Goal: Transaction & Acquisition: Purchase product/service

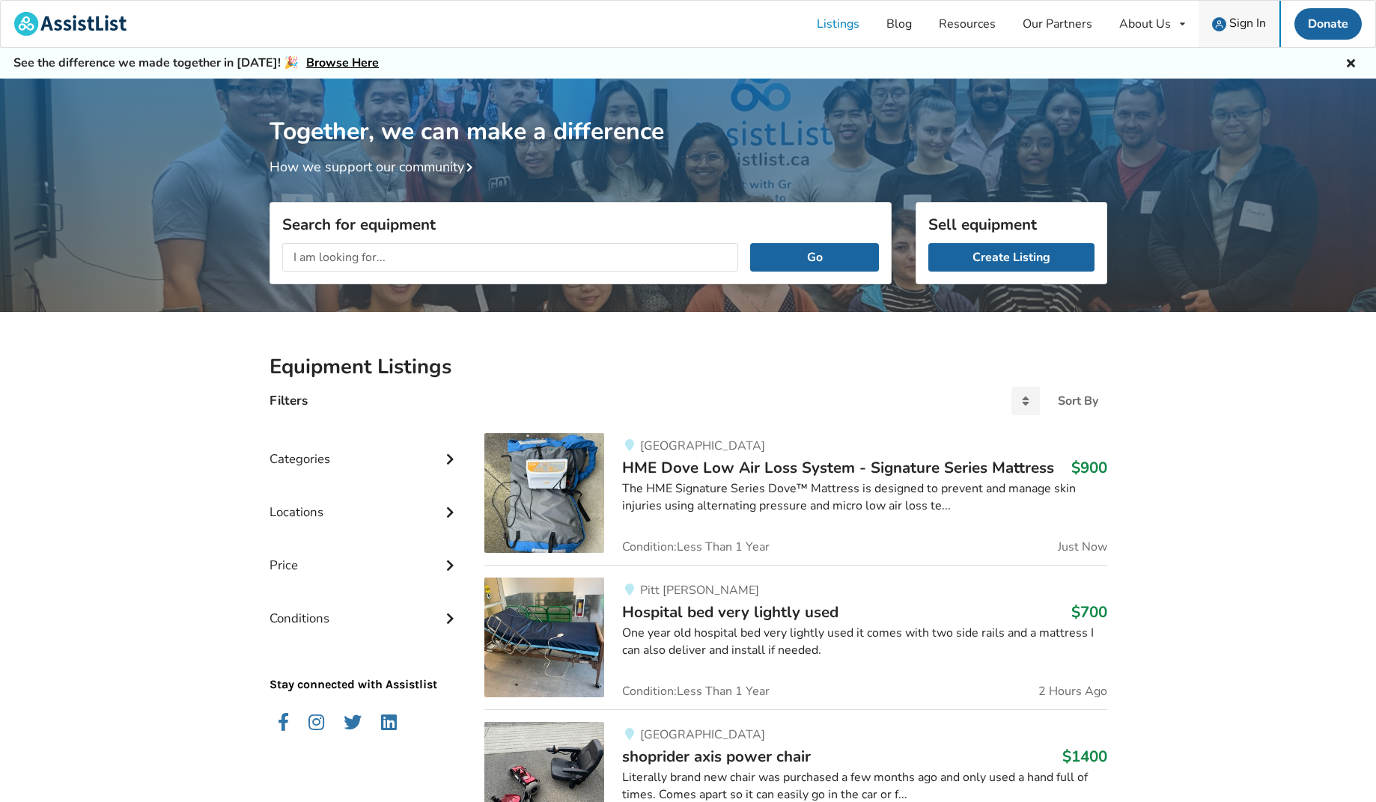
click at [1233, 20] on span "Sign In" at bounding box center [1247, 23] width 37 height 16
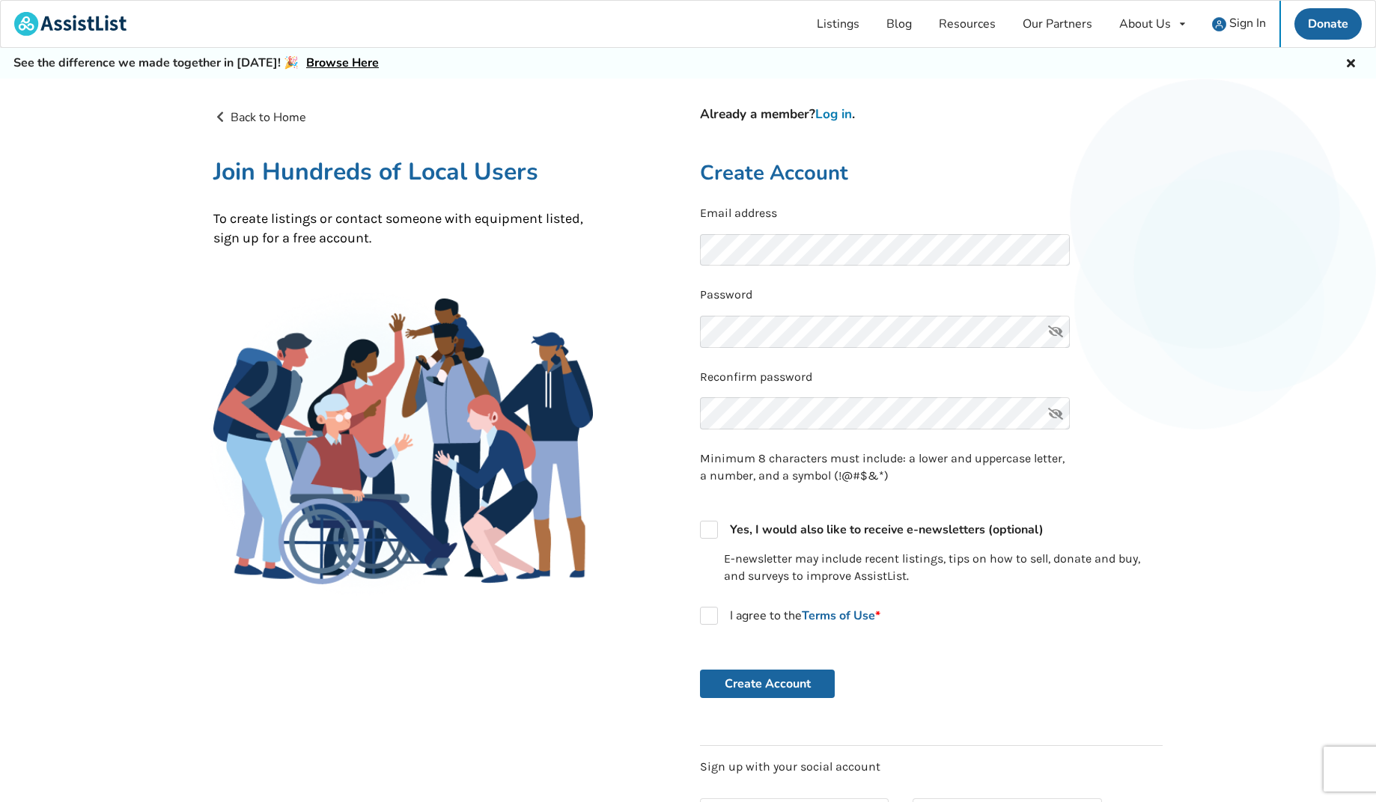
click at [829, 112] on link "Log in" at bounding box center [833, 114] width 37 height 17
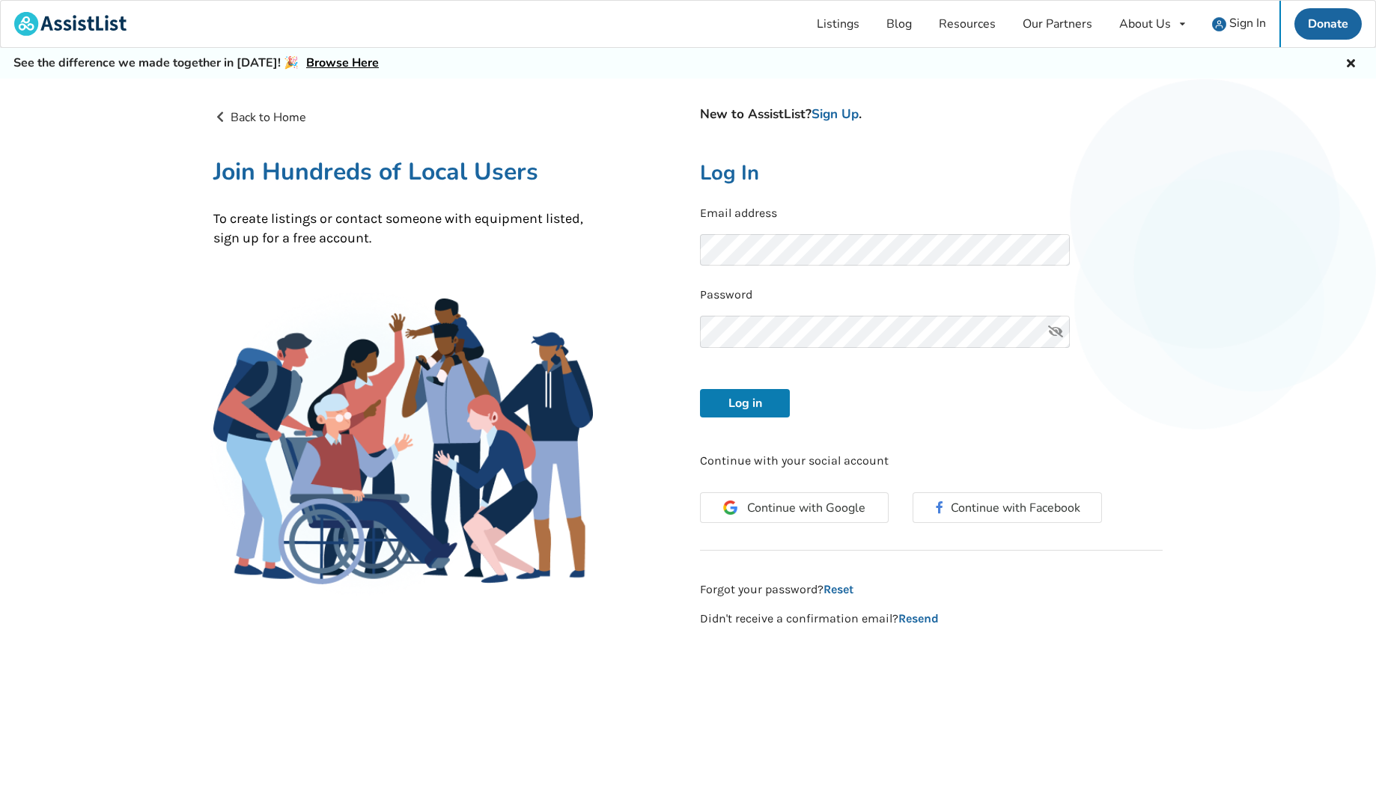
click at [747, 410] on button "Log in" at bounding box center [745, 403] width 90 height 28
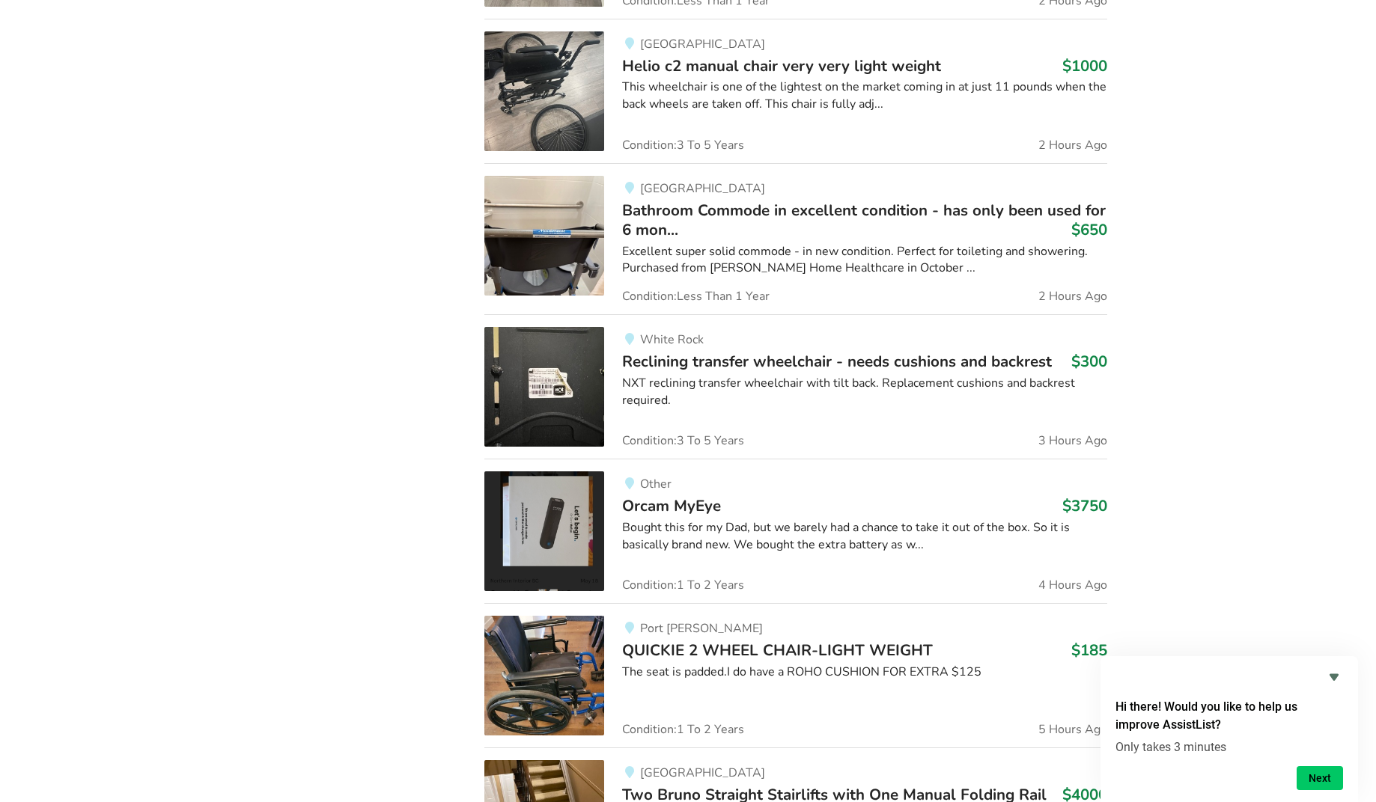
scroll to position [156, 0]
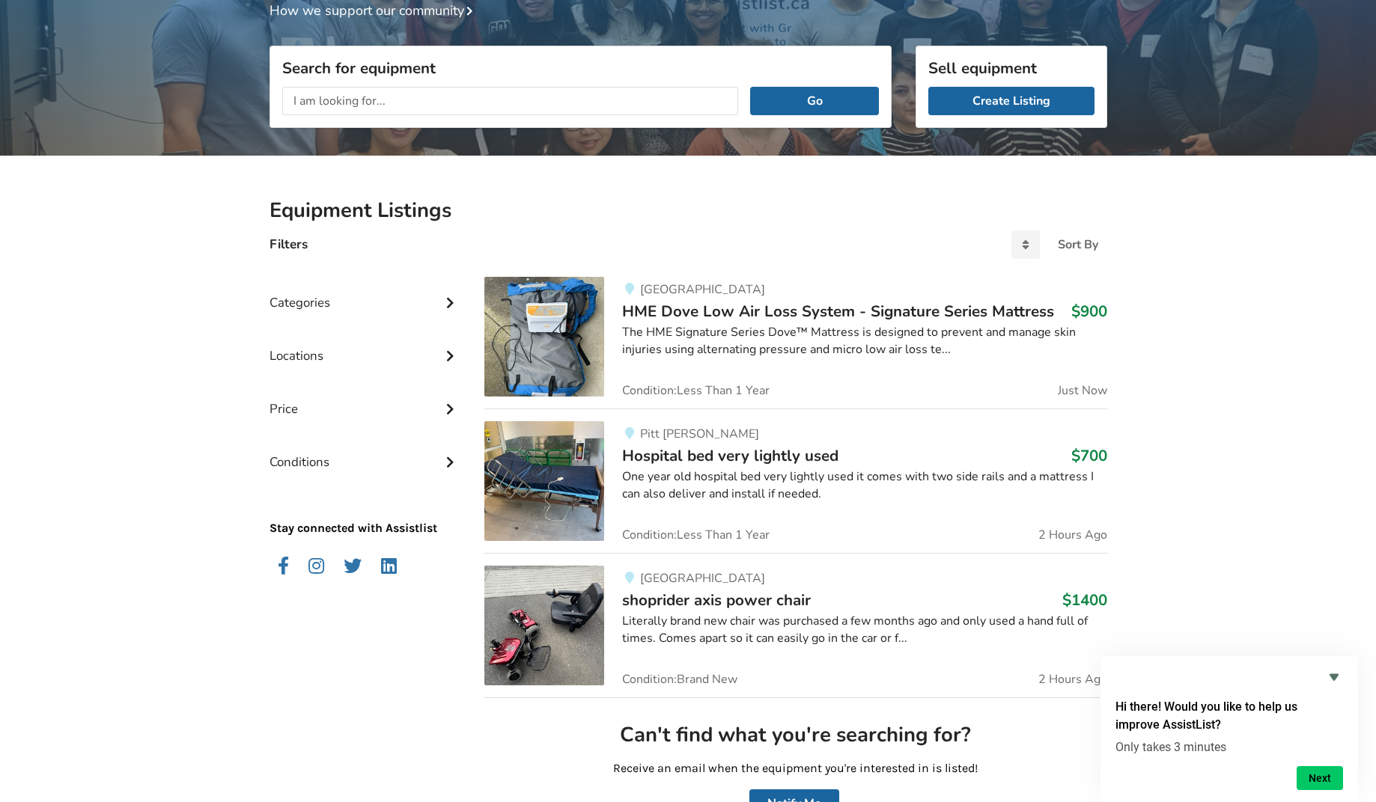
click at [297, 103] on input "text" at bounding box center [510, 101] width 457 height 28
type input "power wheelchair"
click at [814, 100] on button "Go" at bounding box center [814, 101] width 128 height 28
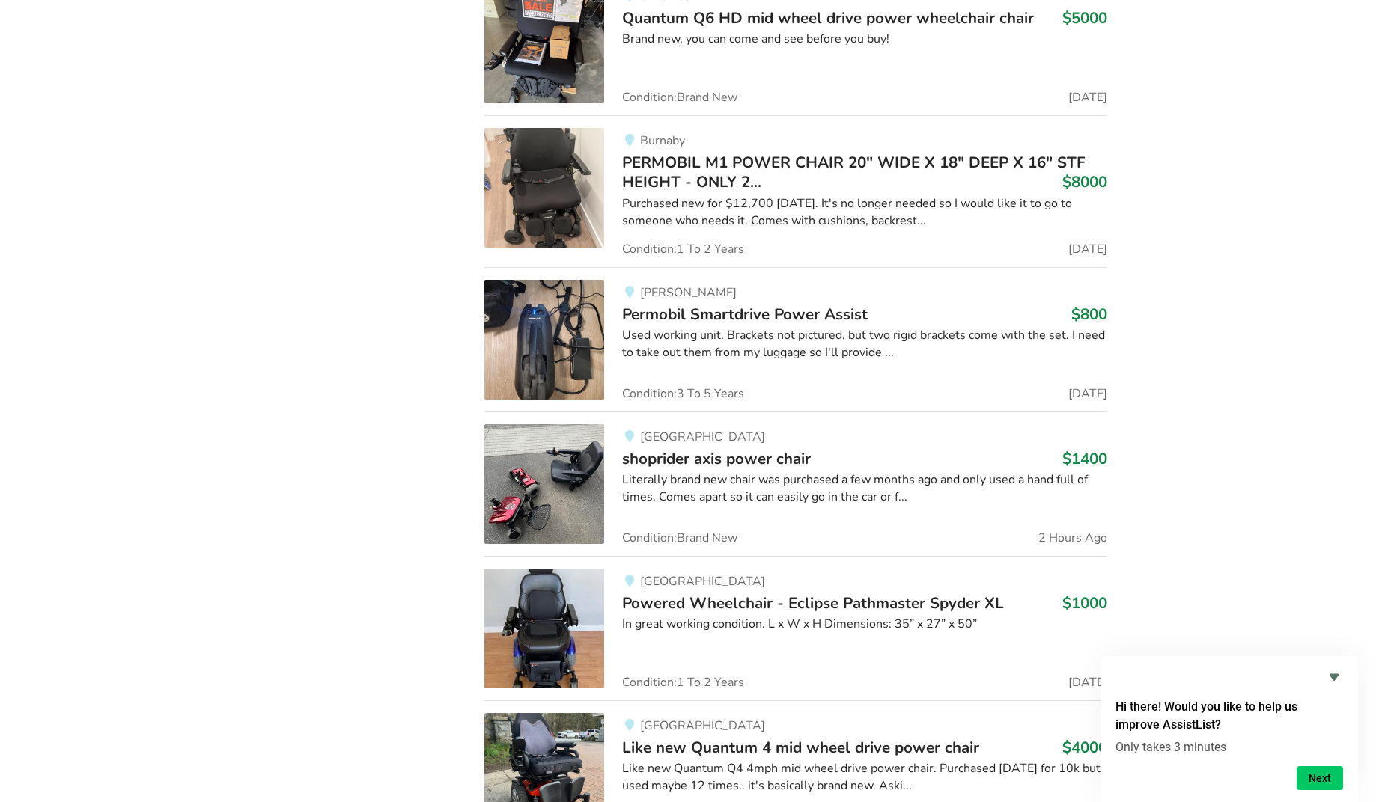
scroll to position [4493, 0]
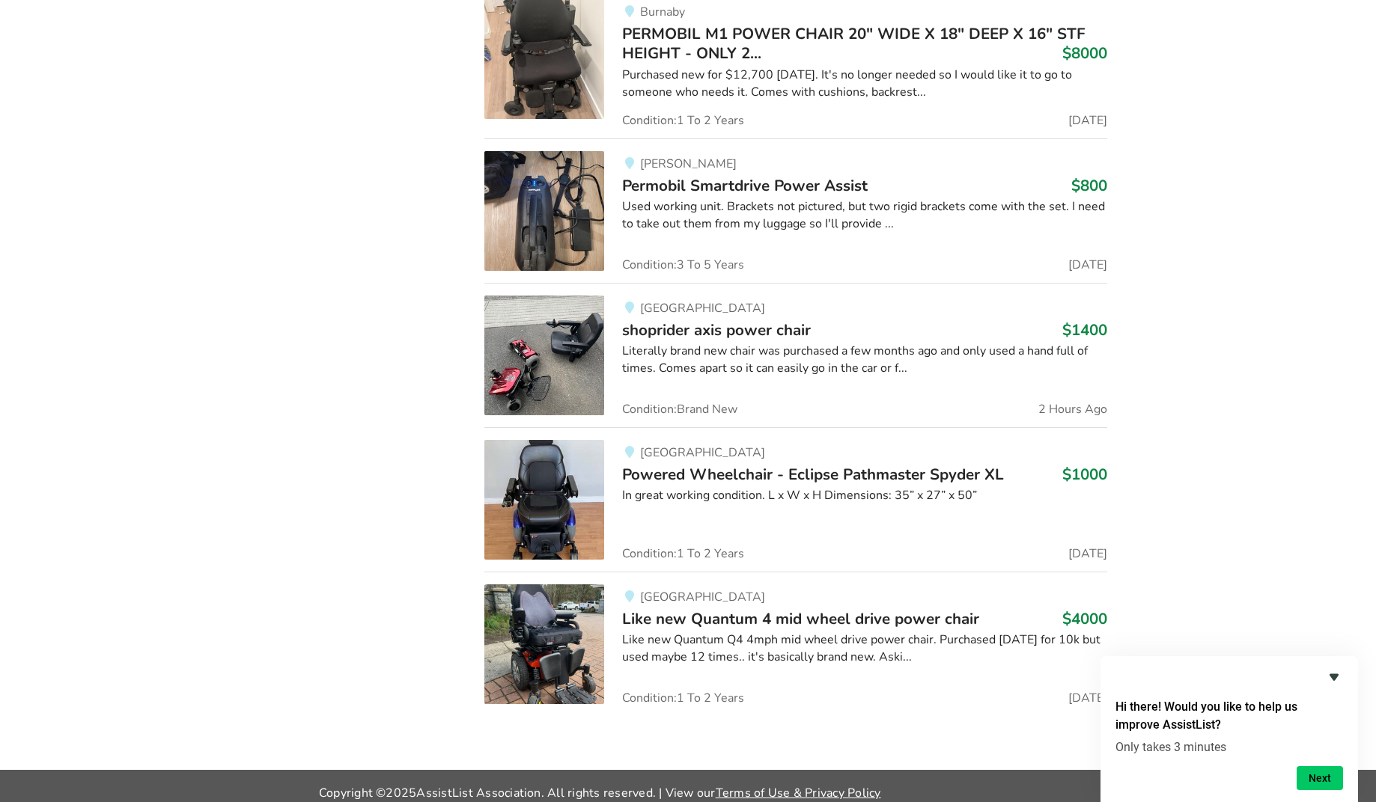
click at [1333, 675] on icon "Hide survey" at bounding box center [1333, 677] width 9 height 7
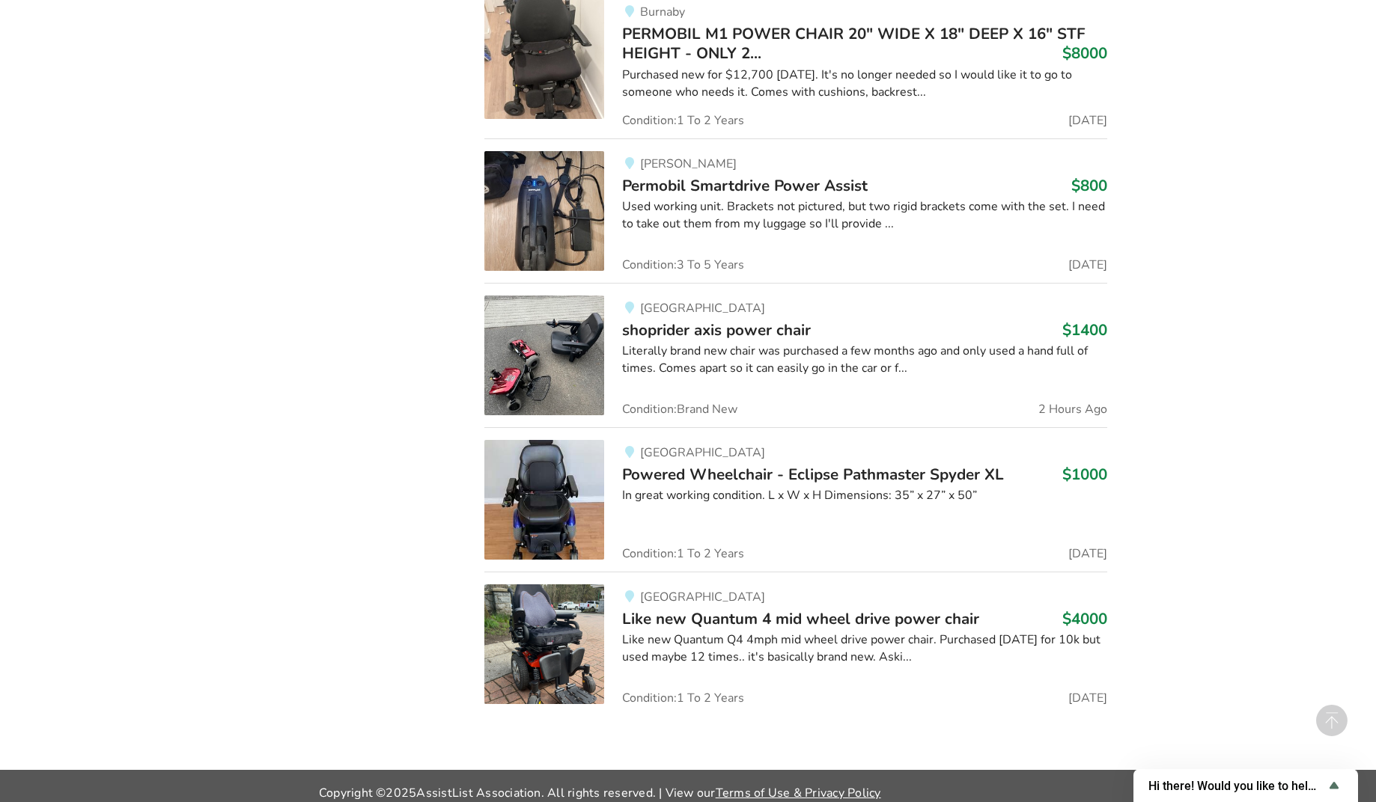
click at [603, 632] on img at bounding box center [544, 644] width 120 height 120
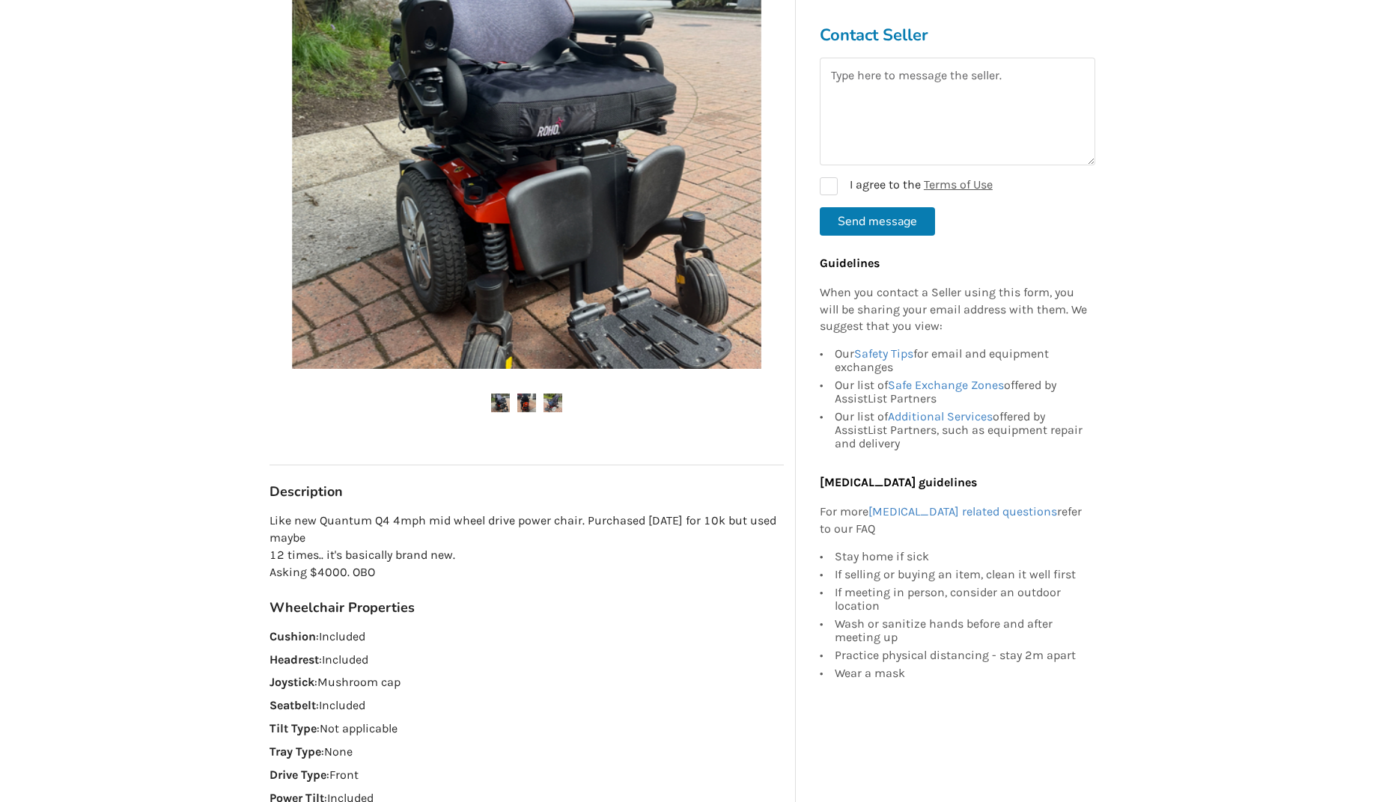
scroll to position [284, 0]
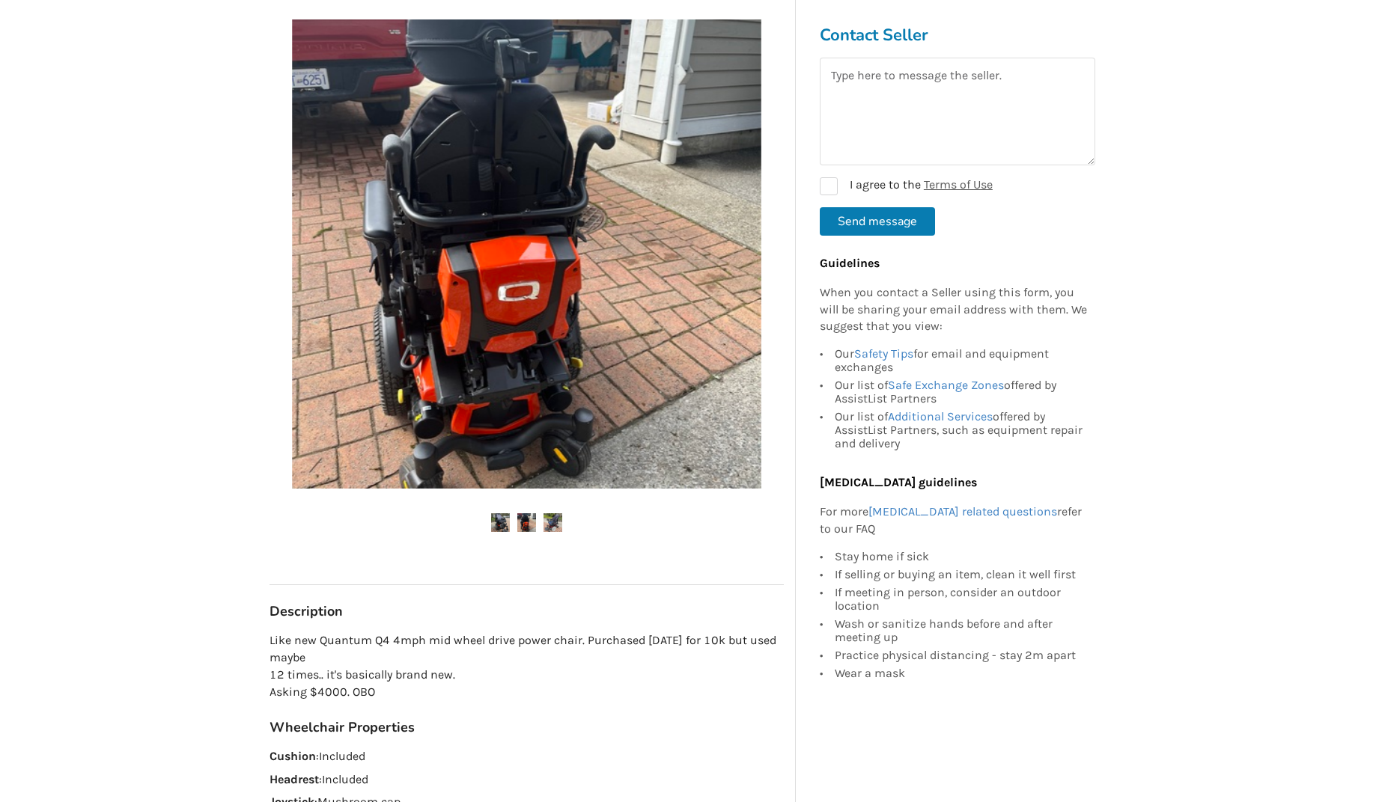
click at [550, 522] on img at bounding box center [552, 522] width 19 height 19
click at [498, 523] on img at bounding box center [500, 522] width 19 height 19
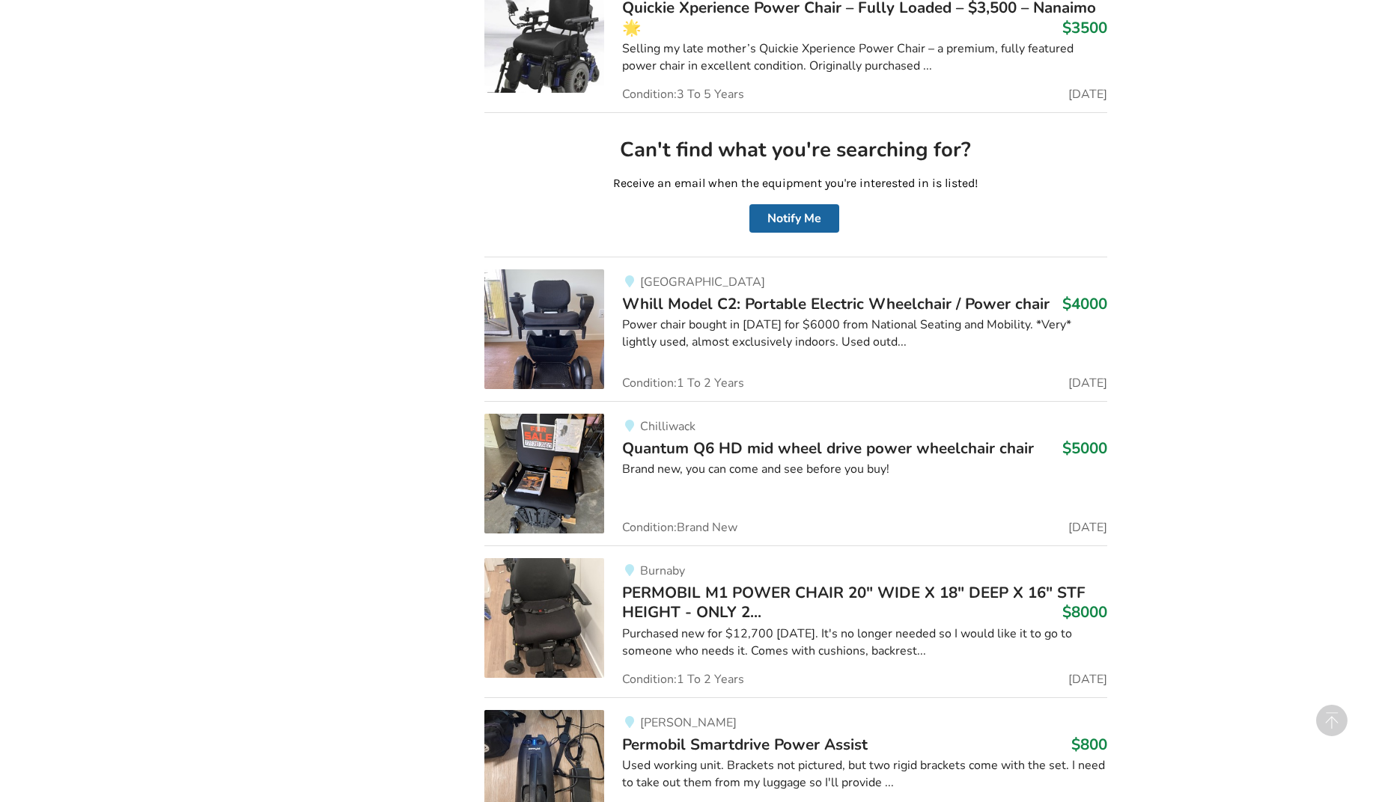
scroll to position [3969, 0]
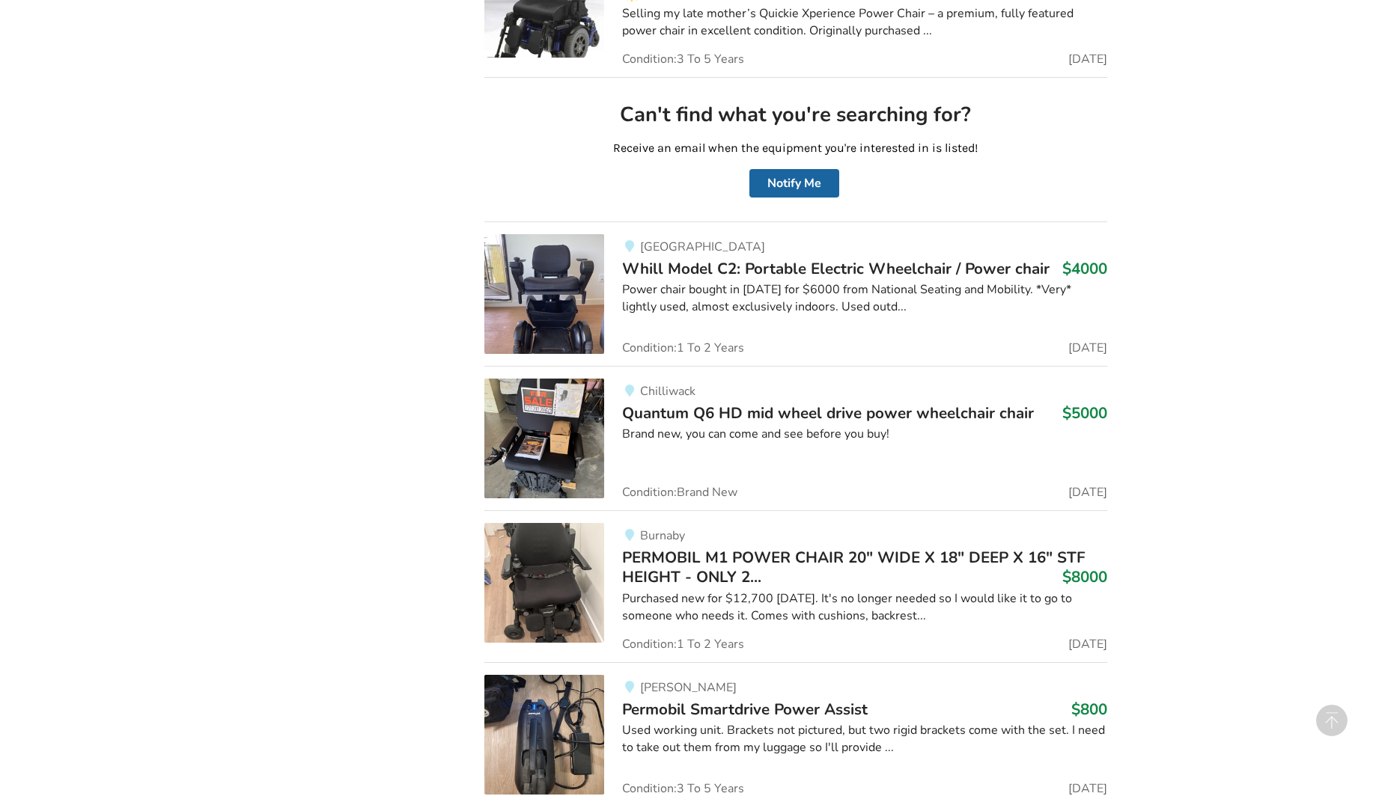
click at [537, 420] on img at bounding box center [544, 439] width 120 height 120
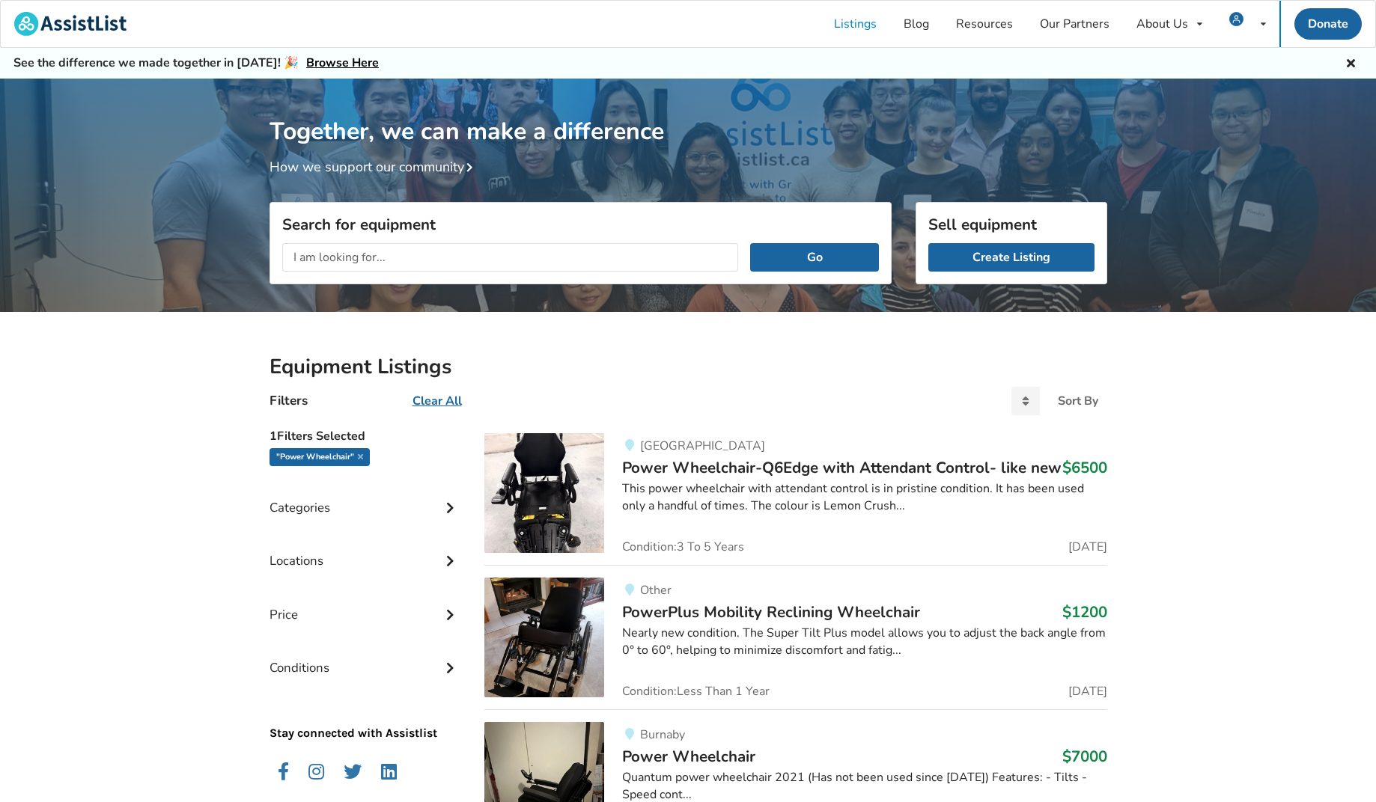
click at [361, 456] on icon at bounding box center [360, 456] width 5 height 7
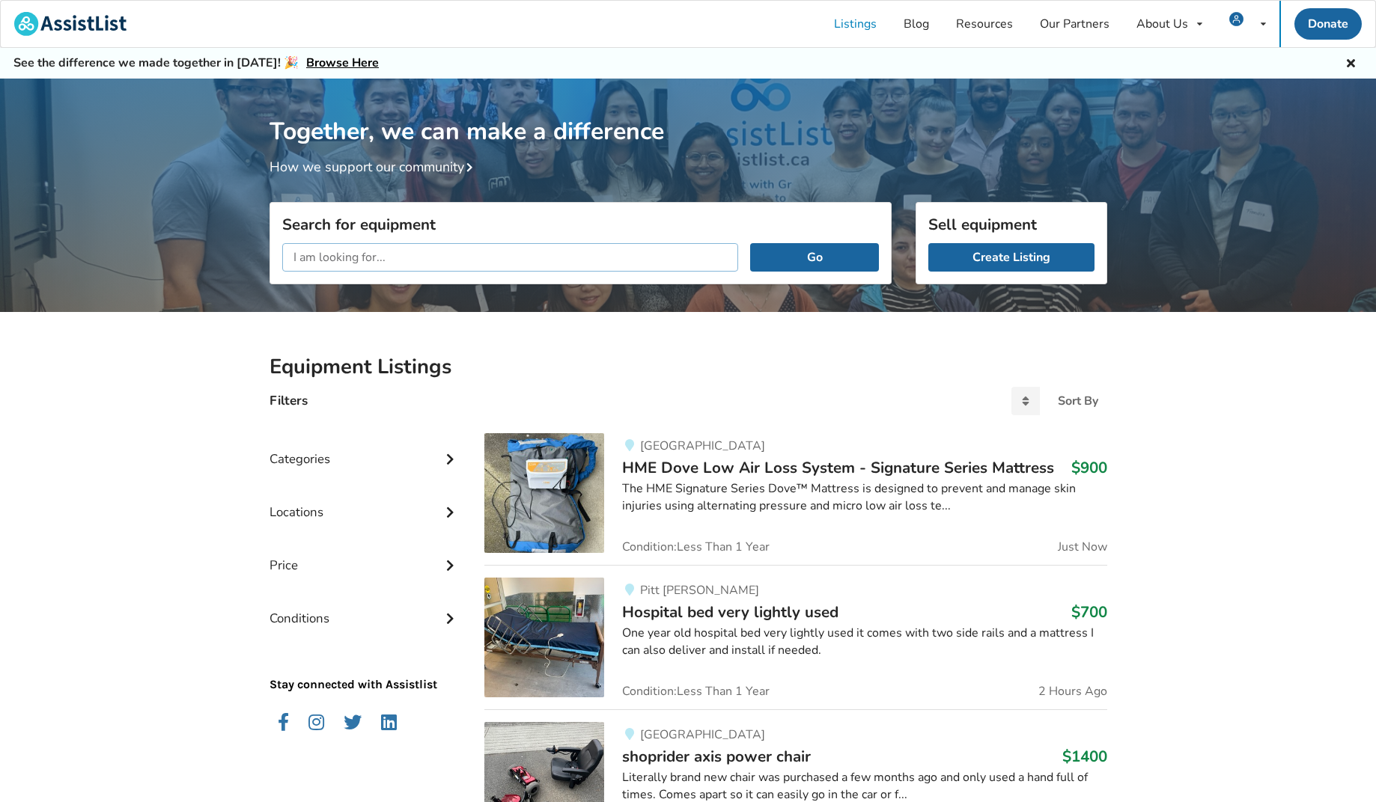
click at [305, 257] on input "text" at bounding box center [510, 257] width 457 height 28
type input "quantum power wheelchair"
click at [814, 257] on button "Go" at bounding box center [814, 257] width 128 height 28
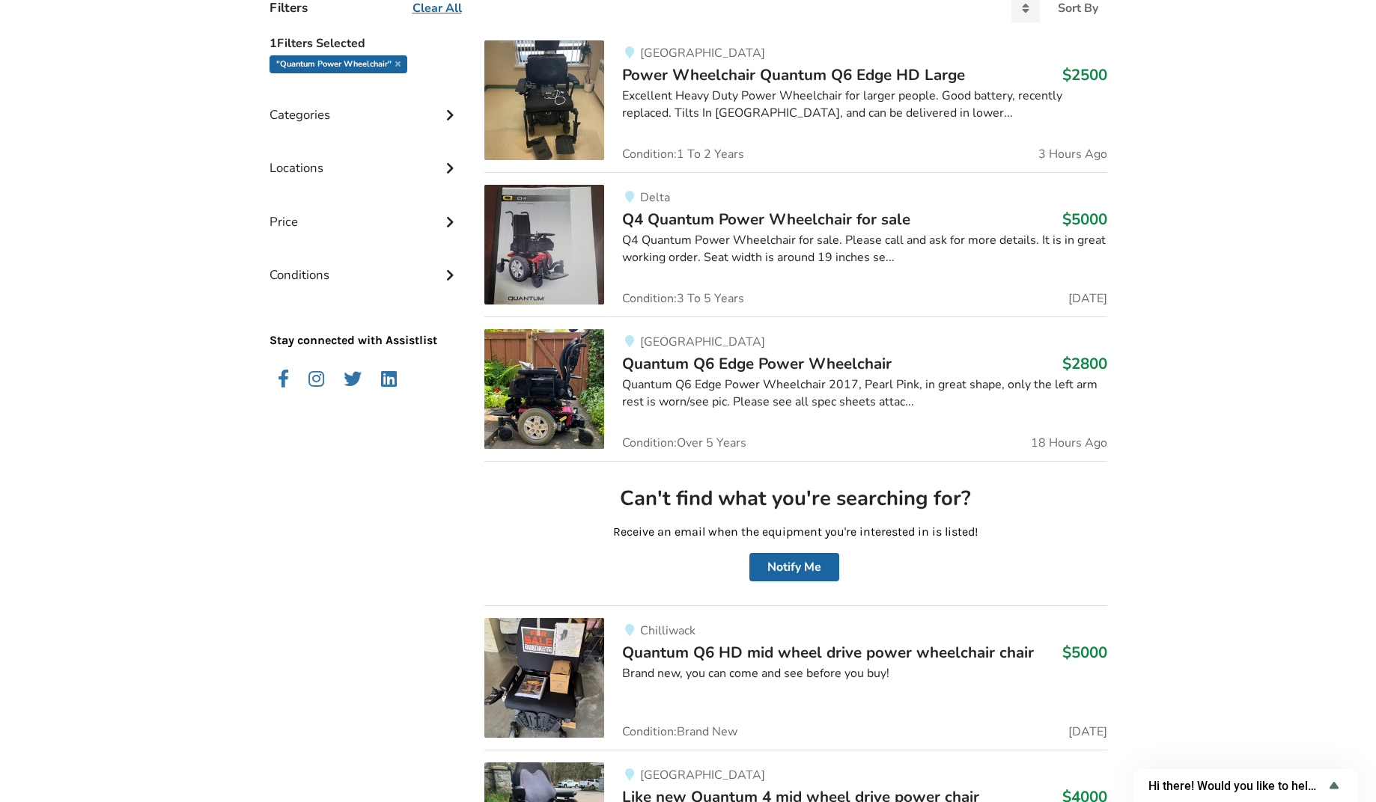
scroll to position [568, 0]
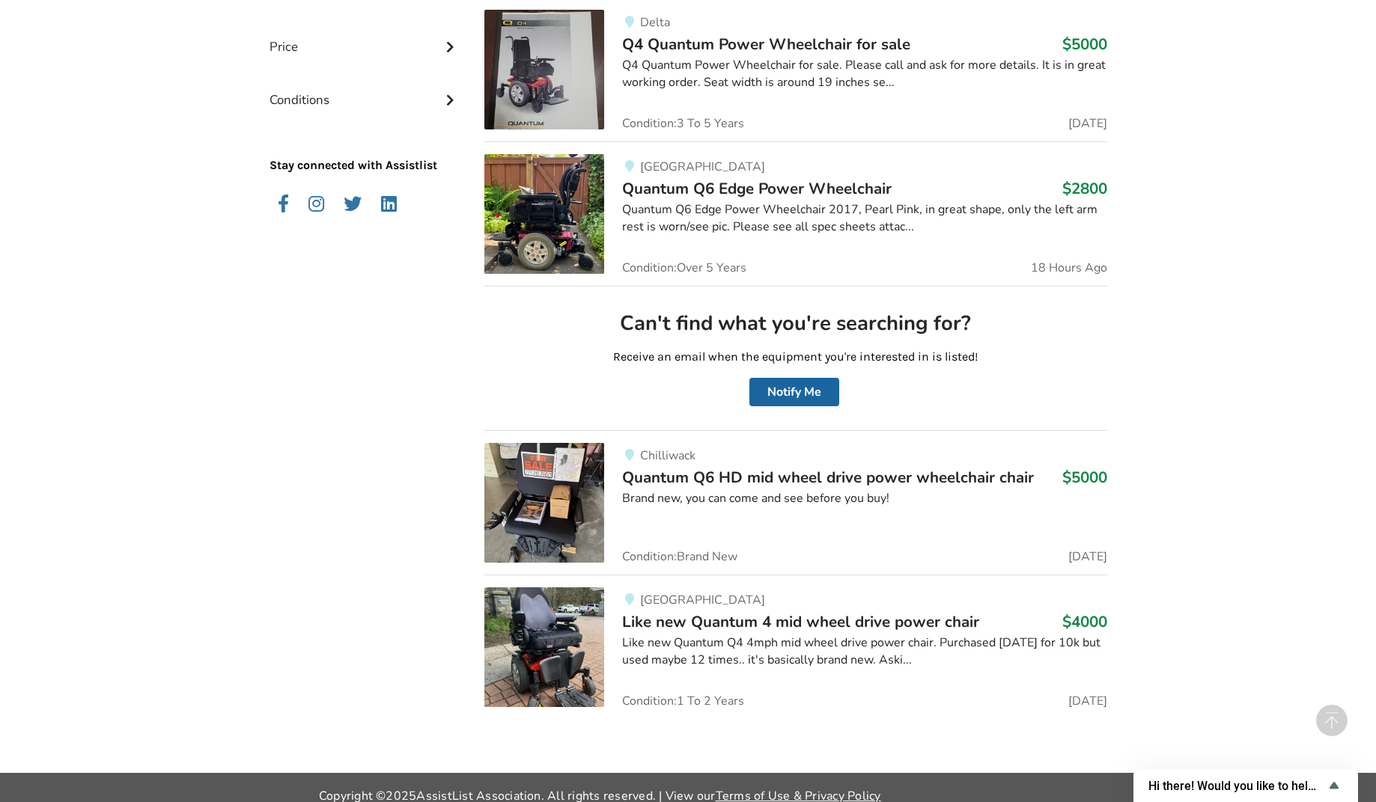
click at [620, 499] on div "Chilliwack Quantum Q6 HD mid wheel drive power wheelchair chair $5000 Brand new…" at bounding box center [855, 503] width 502 height 120
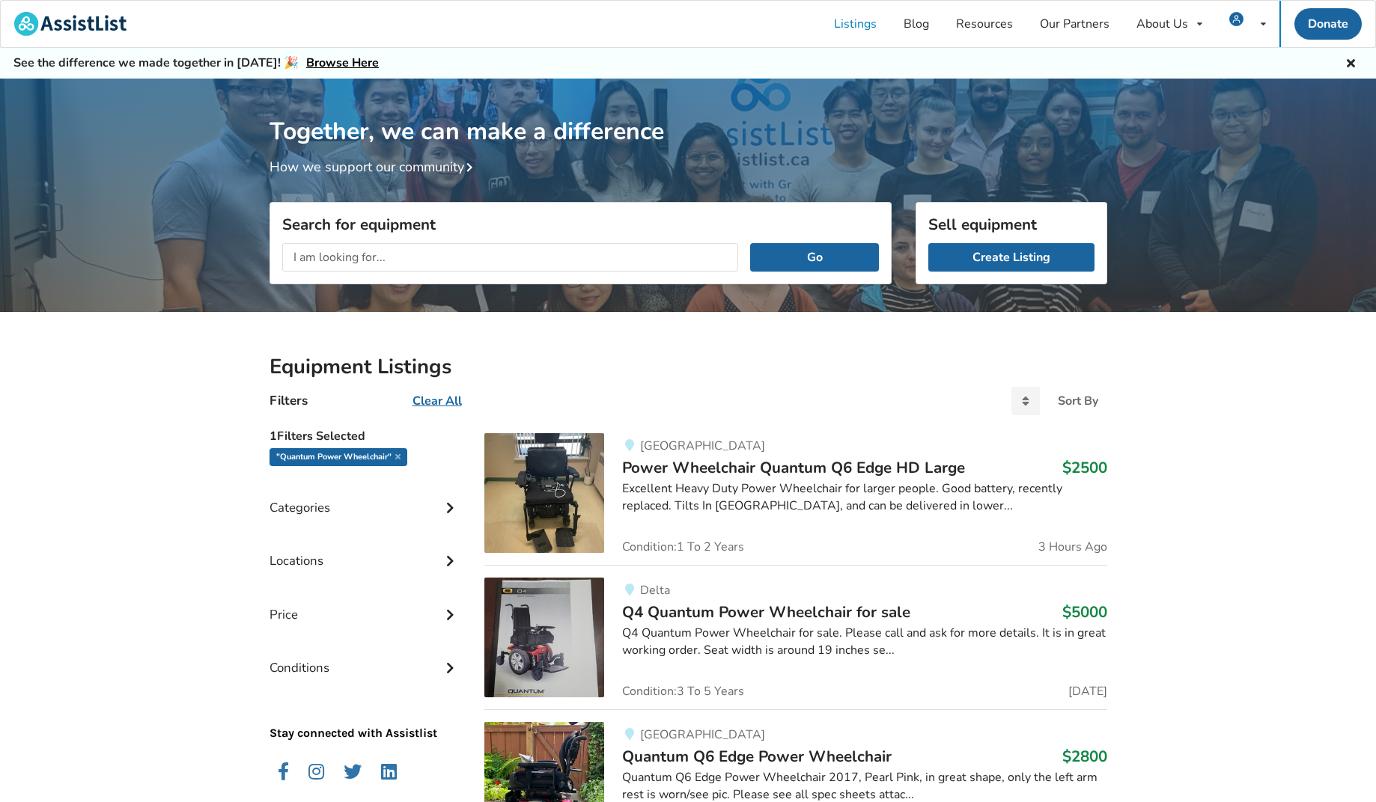
scroll to position [3, 0]
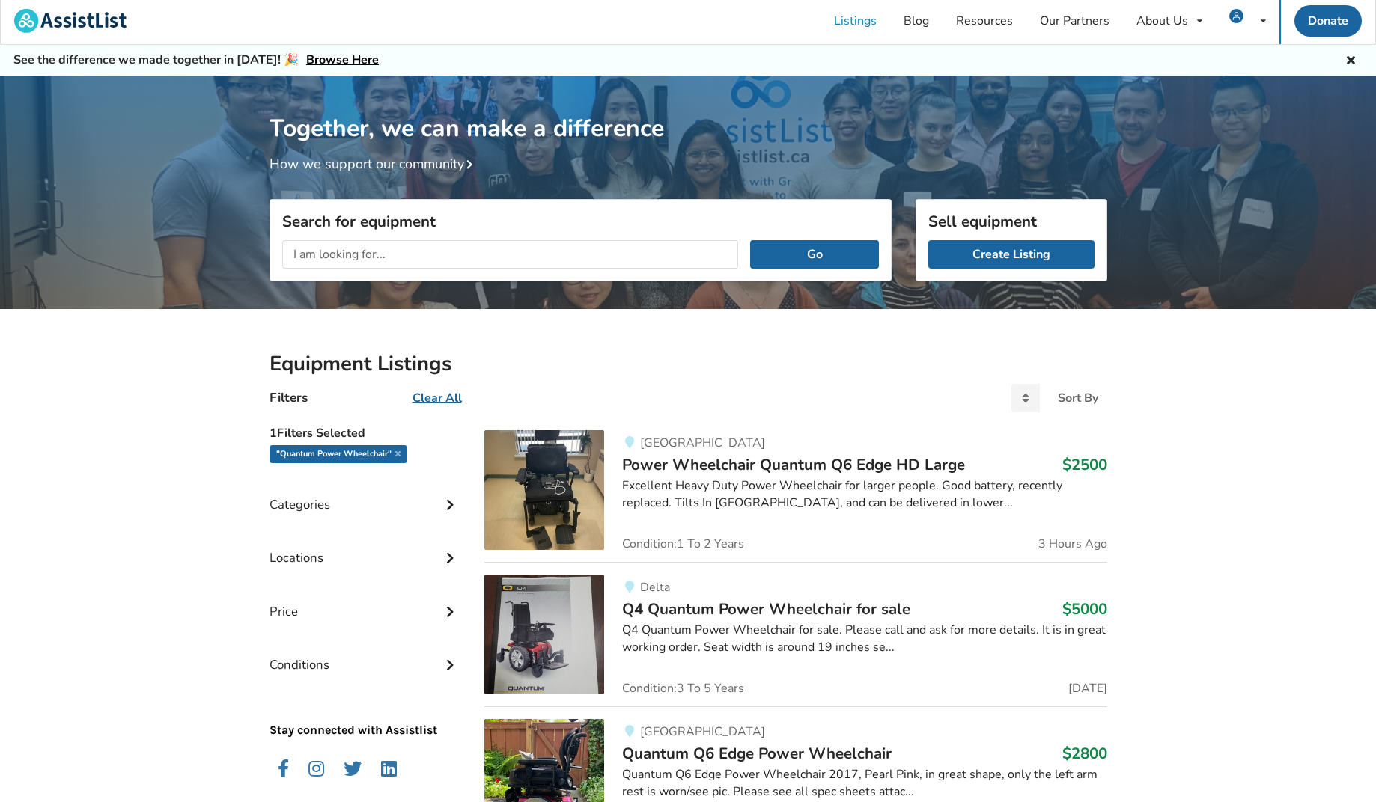
click at [681, 504] on div "Excellent Heavy Duty Power Wheelchair for larger people. Good battery, recently…" at bounding box center [864, 494] width 484 height 34
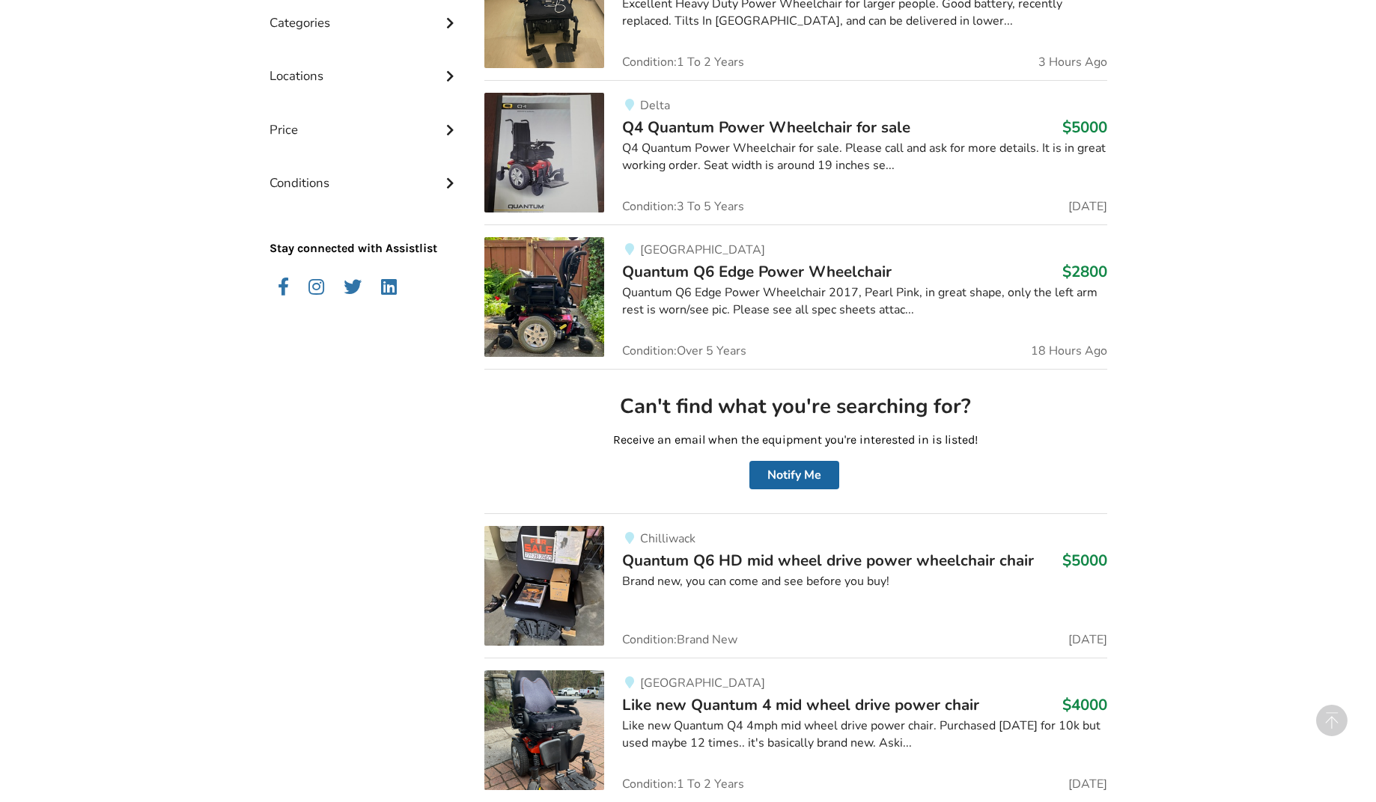
scroll to position [582, 0]
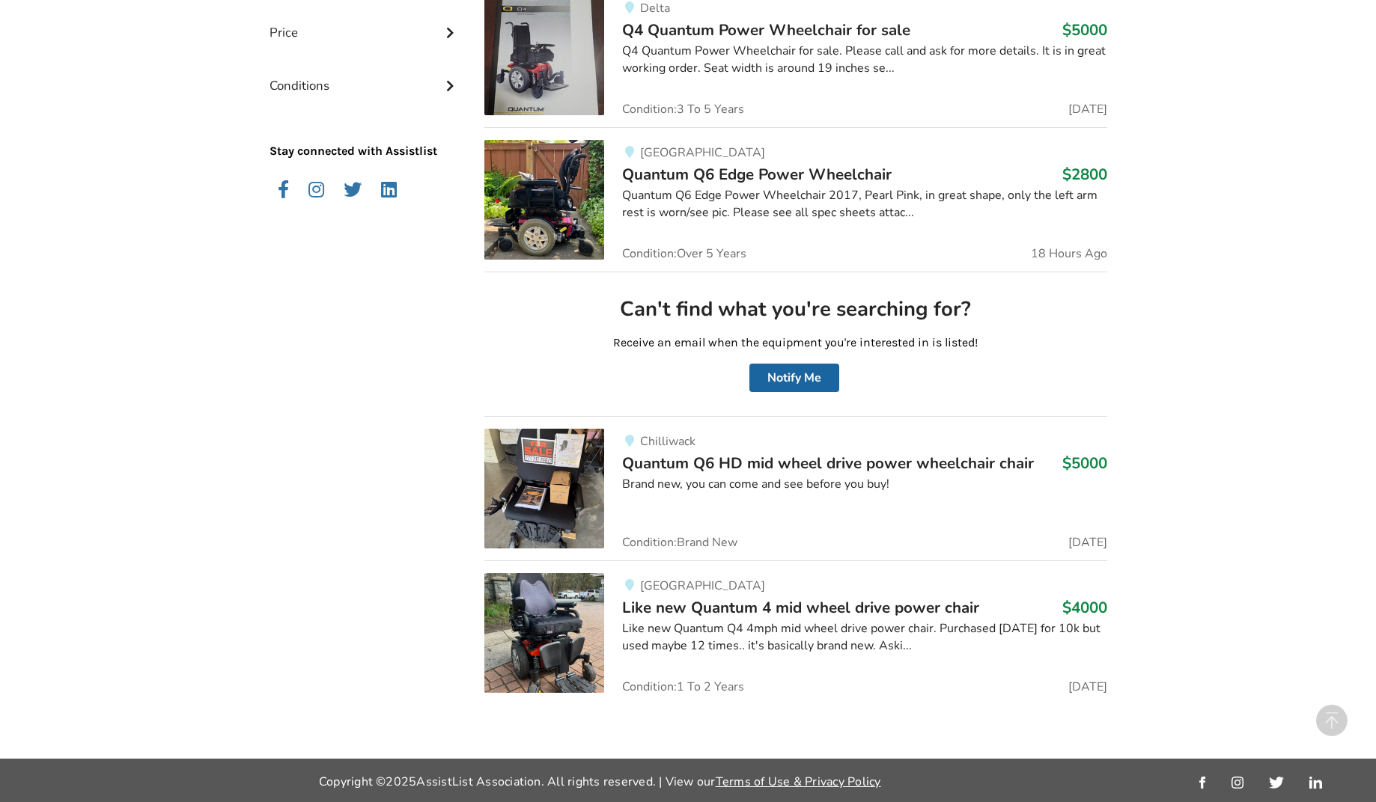
click at [694, 620] on div "Like new Quantum Q4 4mph mid wheel drive power chair. Purchased [DATE] for 10k …" at bounding box center [864, 637] width 484 height 34
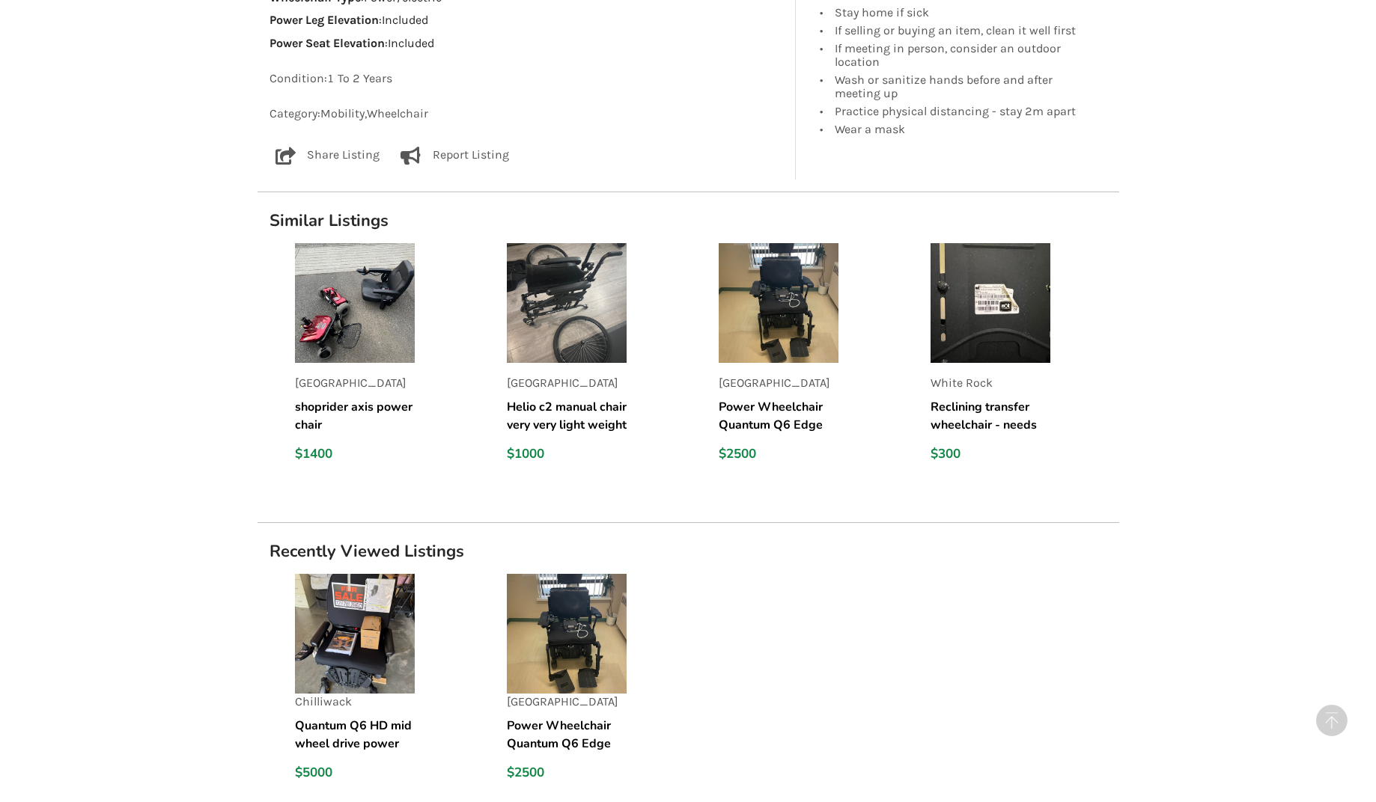
scroll to position [1659, 0]
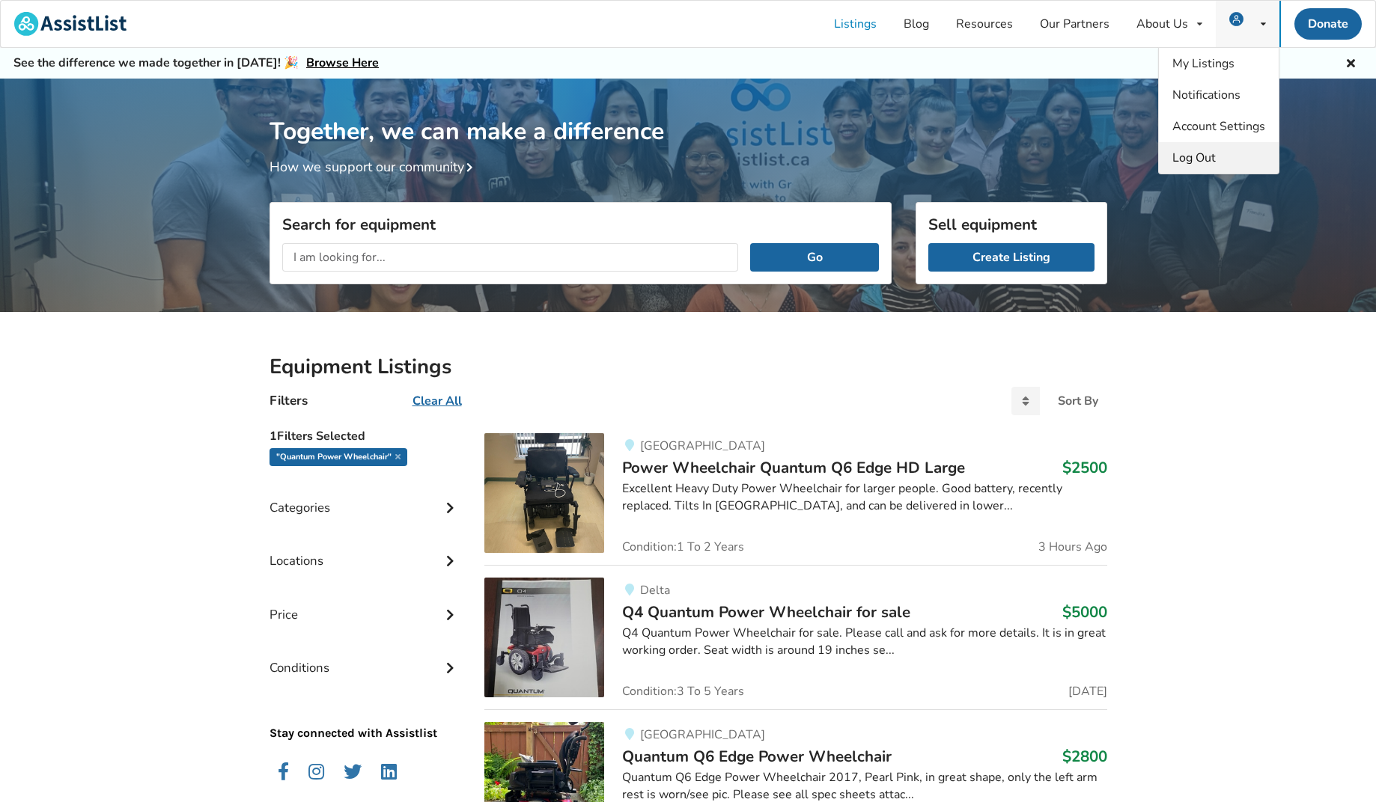
click at [1217, 153] on div "Log Out" at bounding box center [1219, 157] width 120 height 31
